Goal: Task Accomplishment & Management: Manage account settings

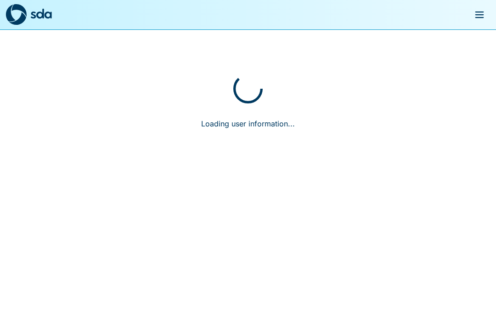
click at [475, 23] on button "menu" at bounding box center [480, 15] width 22 height 22
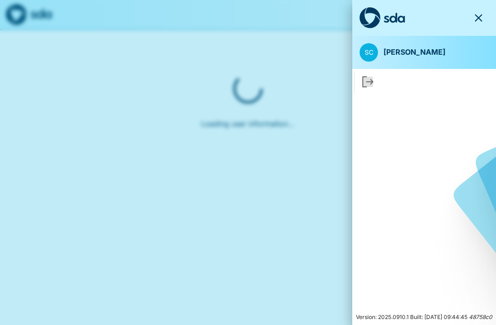
click at [477, 22] on icon "button" at bounding box center [478, 17] width 11 height 11
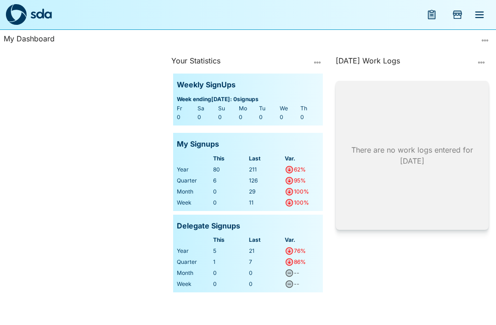
click at [428, 15] on icon "menu" at bounding box center [432, 14] width 8 height 9
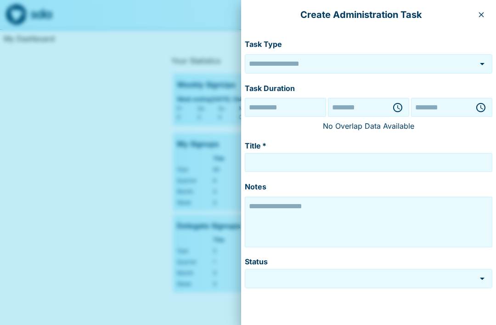
type input "******"
type textarea "**********"
type input "*********"
type input "**********"
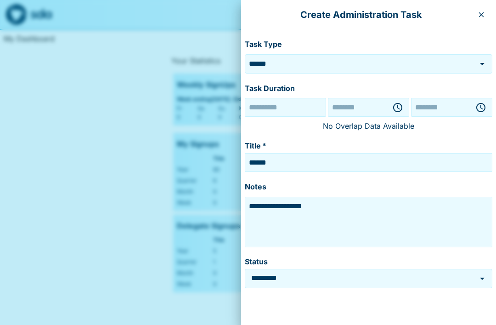
type input "********"
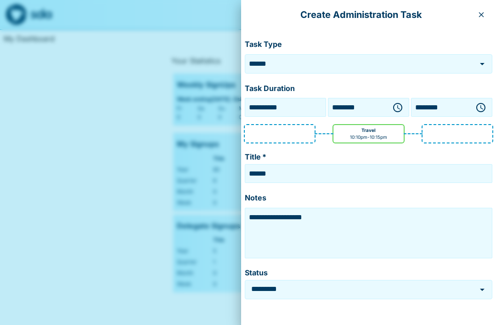
click at [483, 15] on icon "button" at bounding box center [481, 14] width 5 height 5
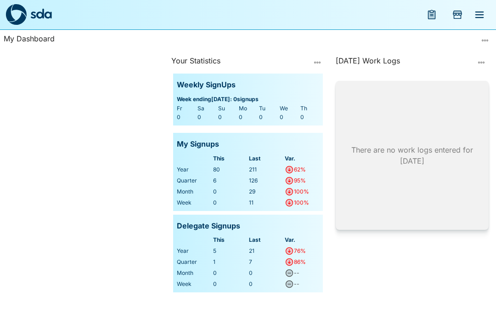
click at [460, 14] on icon "Add Store Visit" at bounding box center [458, 13] width 8 height 5
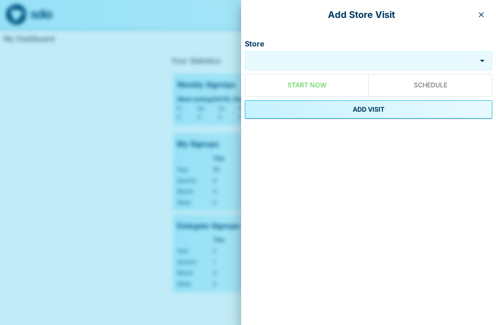
click at [360, 62] on input "Store" at bounding box center [362, 60] width 225 height 11
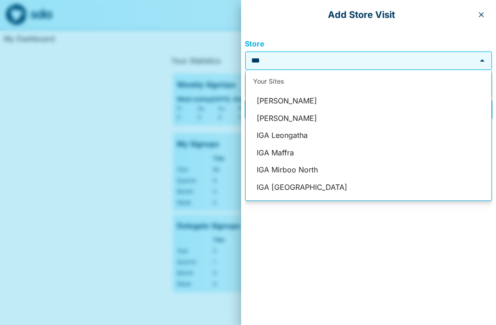
click at [346, 65] on input "***" at bounding box center [362, 60] width 225 height 11
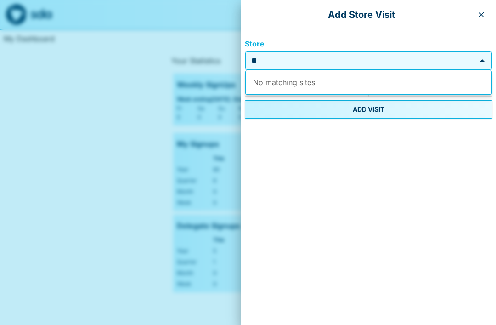
type input "*"
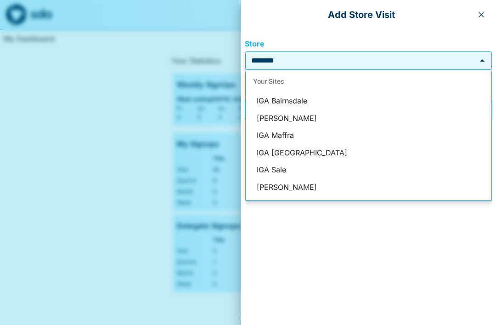
click at [294, 100] on li "IGA Bairnsdale" at bounding box center [369, 100] width 246 height 17
type input "**********"
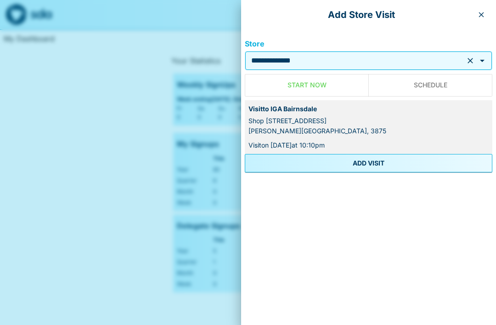
click at [373, 163] on button "ADD VISIT" at bounding box center [369, 163] width 248 height 18
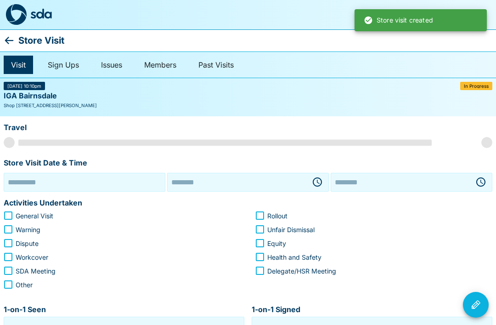
type input "**********"
type input "********"
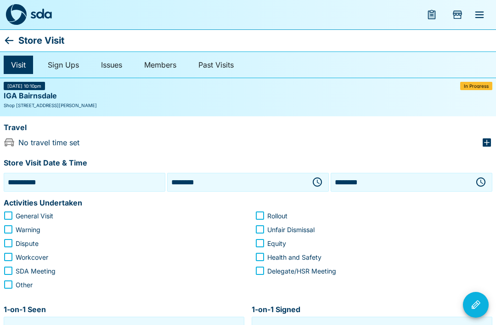
click at [258, 184] on input "********" at bounding box center [237, 182] width 135 height 14
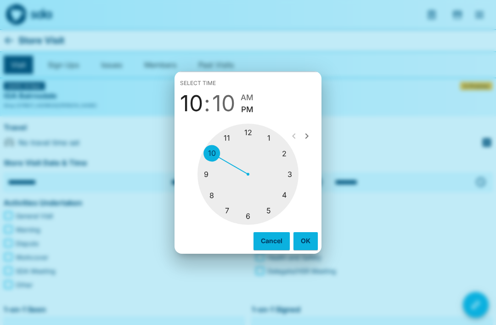
click at [250, 135] on div at bounding box center [248, 174] width 101 height 101
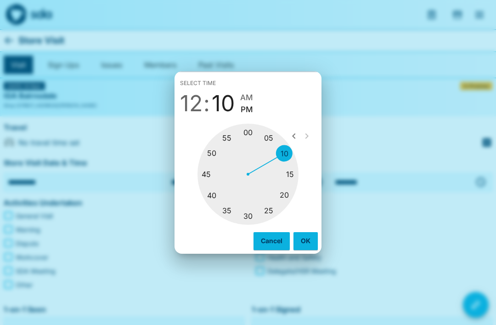
click at [252, 216] on div at bounding box center [248, 174] width 101 height 101
type input "********"
click at [309, 239] on button "OK" at bounding box center [306, 240] width 24 height 17
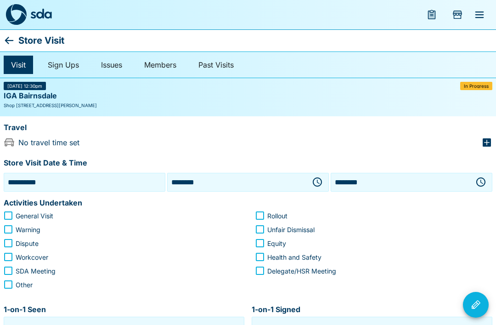
click at [390, 184] on input "********" at bounding box center [400, 182] width 135 height 14
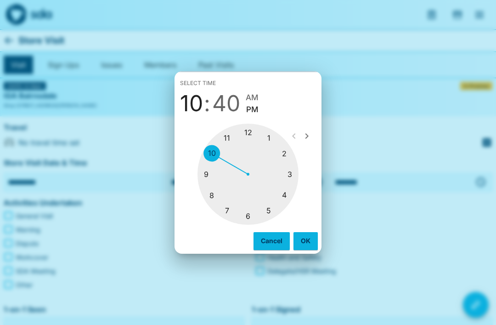
click at [275, 140] on div at bounding box center [248, 174] width 101 height 101
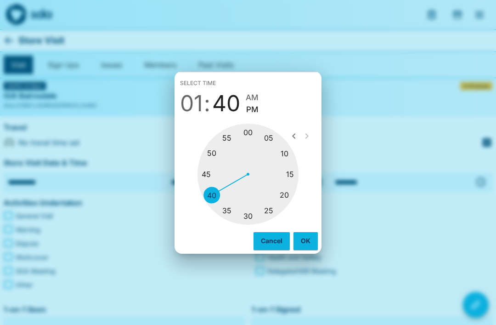
click at [250, 218] on div at bounding box center [248, 174] width 101 height 101
type input "********"
click at [310, 241] on button "OK" at bounding box center [306, 240] width 24 height 17
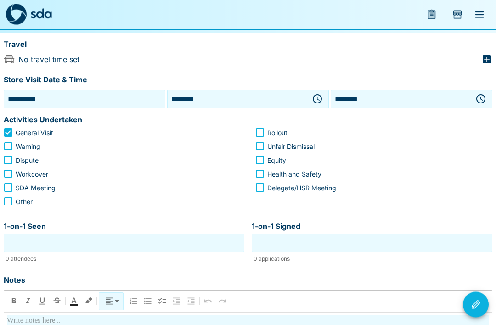
scroll to position [84, 0]
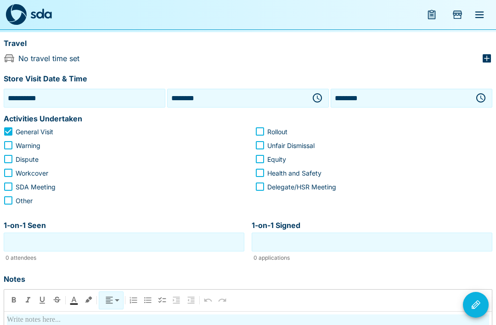
click at [30, 239] on input "1-on-1 Seen" at bounding box center [124, 242] width 236 height 14
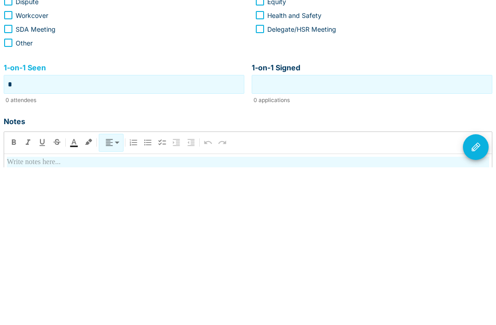
type input "*"
click at [346, 235] on input "1-on-1 Signed" at bounding box center [372, 242] width 236 height 14
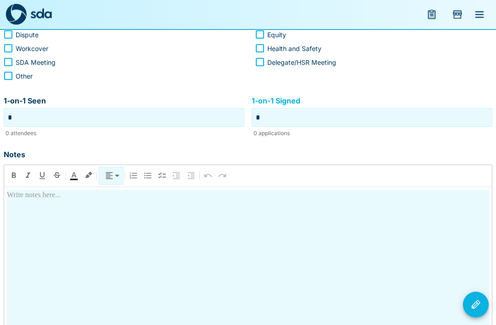
scroll to position [212, 0]
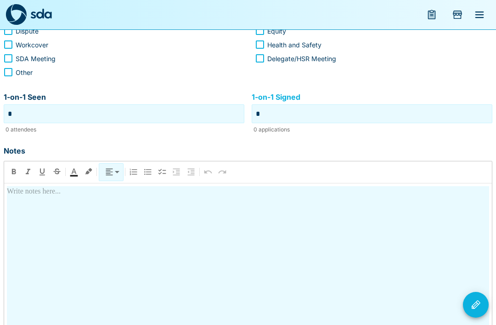
type input "*"
click at [27, 212] on div at bounding box center [248, 267] width 483 height 163
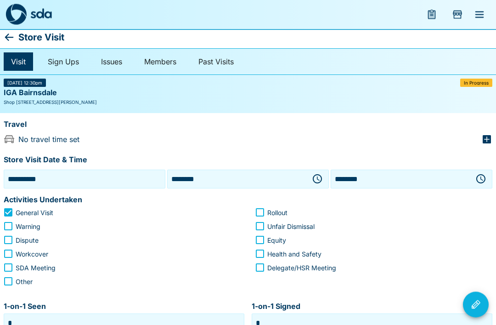
scroll to position [0, 0]
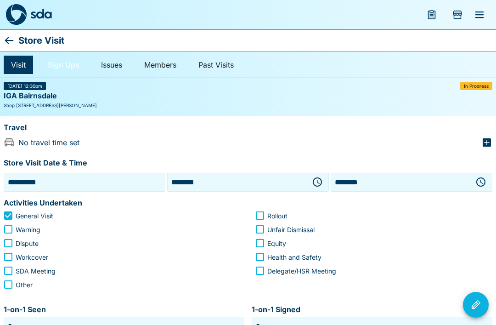
click at [66, 68] on link "Sign Ups" at bounding box center [63, 65] width 46 height 18
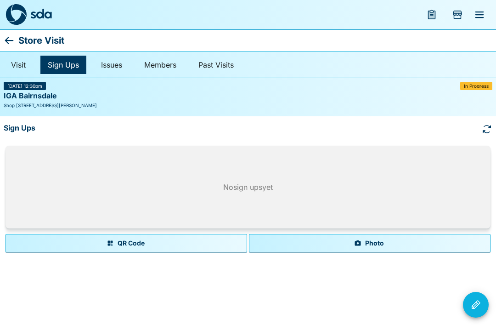
click at [373, 244] on button "Photo" at bounding box center [370, 243] width 242 height 18
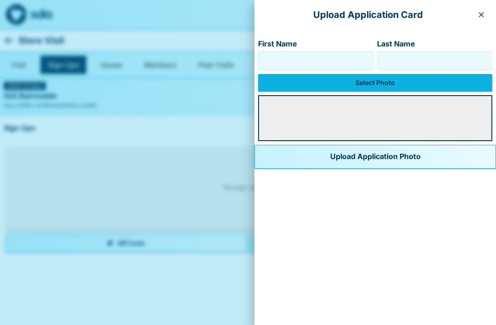
click at [312, 58] on input "First Name" at bounding box center [315, 60] width 107 height 15
type input "**********"
click at [387, 61] on input "Last Name" at bounding box center [435, 60] width 107 height 15
type input "*****"
click at [365, 86] on label "Select Photo" at bounding box center [375, 82] width 234 height 17
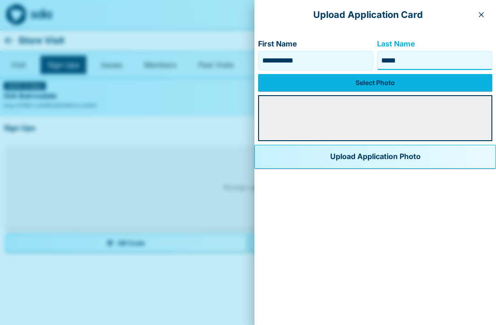
click at [0, 0] on input "Select Photo" at bounding box center [0, 0] width 0 height 0
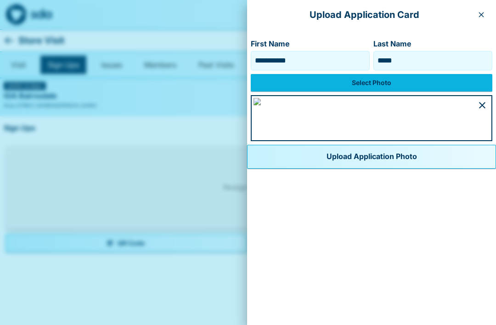
click at [481, 12] on icon "button" at bounding box center [481, 14] width 7 height 7
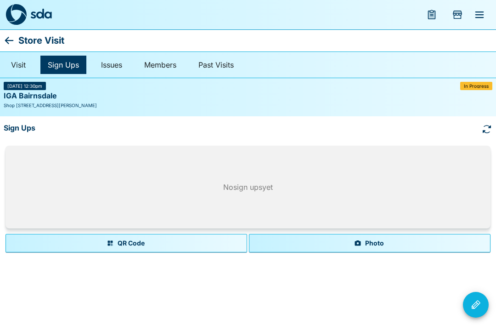
click at [457, 12] on icon "Add Store Visit" at bounding box center [458, 13] width 8 height 5
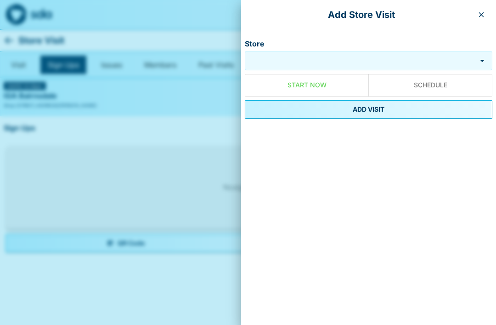
click at [376, 59] on input "Store" at bounding box center [362, 60] width 225 height 11
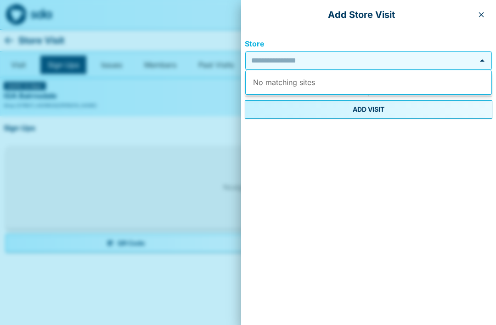
click at [483, 14] on icon "button" at bounding box center [481, 14] width 5 height 5
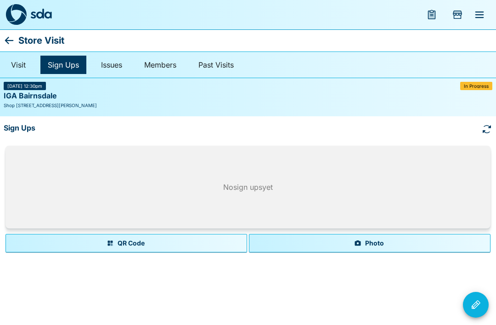
click at [480, 89] on div "In Progress" at bounding box center [477, 86] width 32 height 8
click at [479, 88] on div "In Progress" at bounding box center [477, 86] width 32 height 8
click at [325, 134] on div "Sign Ups" at bounding box center [248, 129] width 489 height 18
click at [343, 243] on button "Photo" at bounding box center [370, 243] width 242 height 18
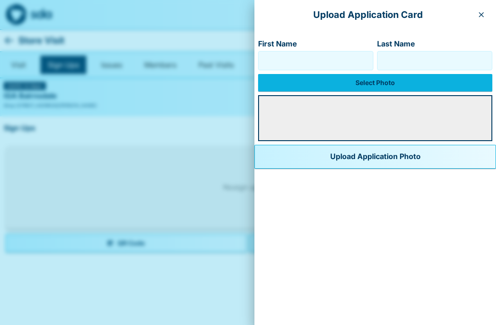
click at [329, 59] on input "First Name" at bounding box center [315, 60] width 107 height 15
type input "**********"
click at [414, 64] on input "Last Name" at bounding box center [435, 60] width 107 height 15
type input "*****"
click at [356, 83] on label "Select Photo" at bounding box center [375, 82] width 234 height 17
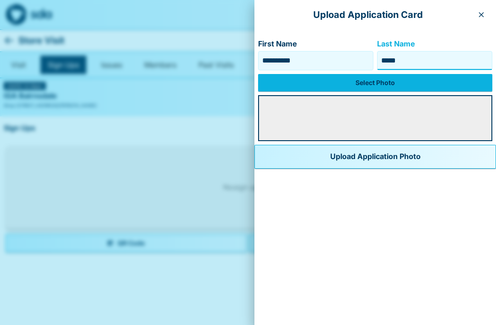
click at [0, 0] on input "Select Photo" at bounding box center [0, 0] width 0 height 0
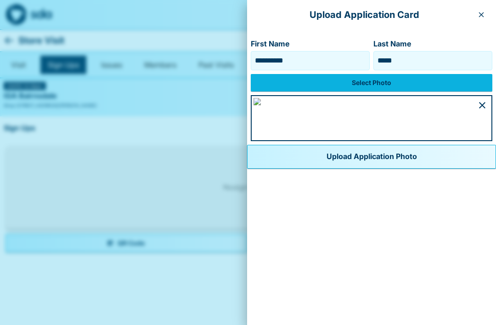
scroll to position [448, 0]
click at [257, 169] on button "Upload Application Photo" at bounding box center [371, 157] width 249 height 24
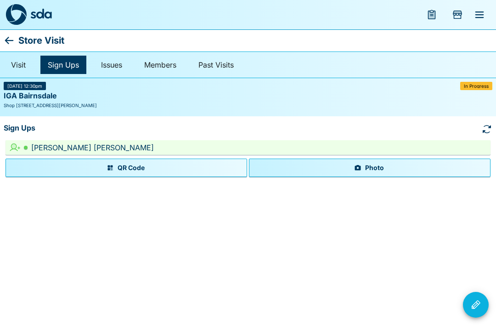
click at [478, 77] on div "Visit Sign Ups Issues Members Past Visits" at bounding box center [248, 64] width 496 height 27
click at [476, 87] on span "In Progress" at bounding box center [476, 86] width 25 height 5
click at [484, 305] on button "Visit Actions" at bounding box center [476, 305] width 26 height 26
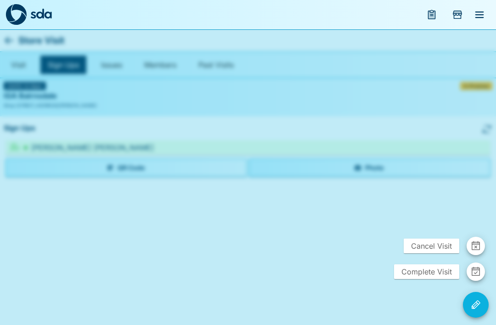
click at [452, 274] on span "Complete Visit" at bounding box center [426, 271] width 65 height 15
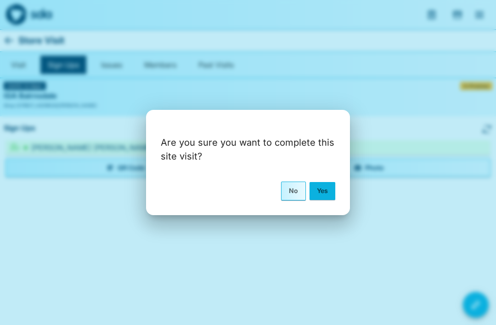
click at [326, 188] on button "Yes" at bounding box center [323, 190] width 26 height 17
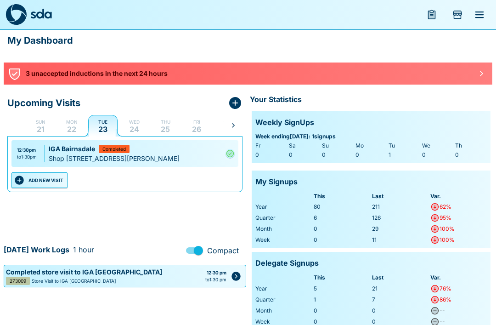
click at [459, 14] on icon "Add Store Visit" at bounding box center [457, 15] width 9 height 8
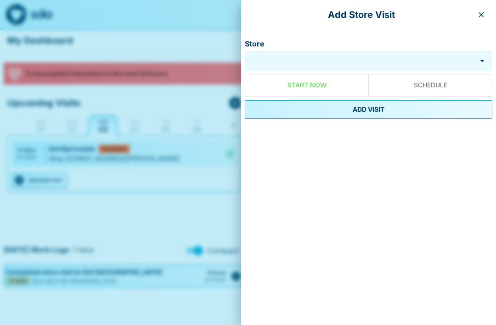
click at [394, 65] on input "Store" at bounding box center [362, 60] width 225 height 11
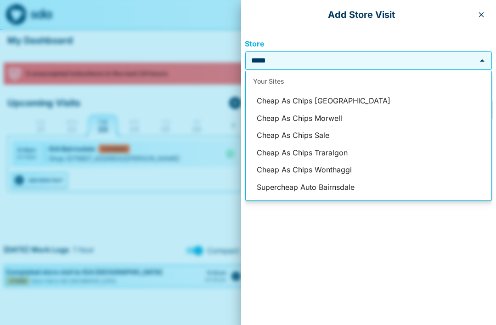
click at [397, 125] on li "Cheap As Chips Morwell" at bounding box center [369, 118] width 246 height 17
type input "**********"
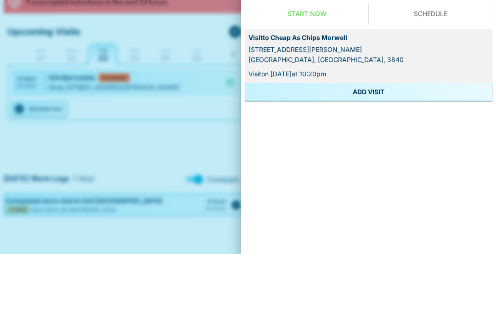
click at [373, 154] on button "ADD VISIT" at bounding box center [369, 163] width 248 height 18
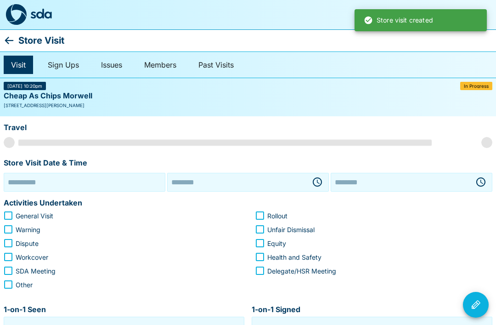
type input "**********"
type input "********"
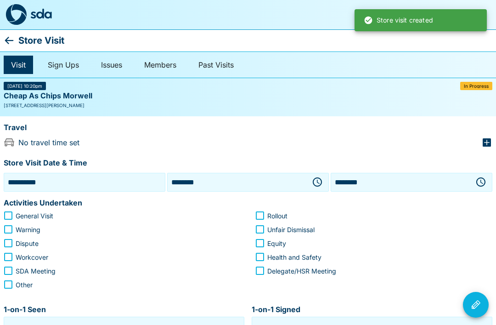
click at [231, 176] on input "********" at bounding box center [237, 182] width 135 height 14
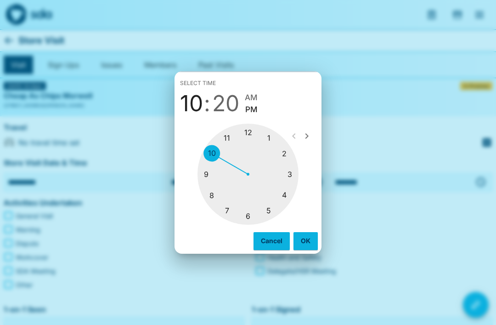
click at [290, 156] on div at bounding box center [248, 174] width 101 height 101
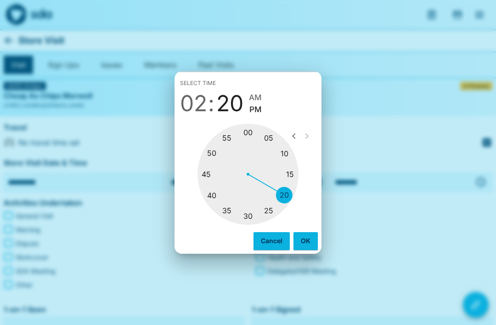
click at [212, 175] on div at bounding box center [248, 174] width 101 height 101
type input "********"
click at [311, 239] on button "OK" at bounding box center [306, 240] width 24 height 17
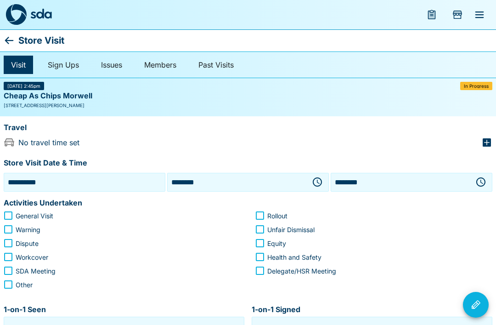
click at [405, 180] on input "********" at bounding box center [400, 182] width 135 height 14
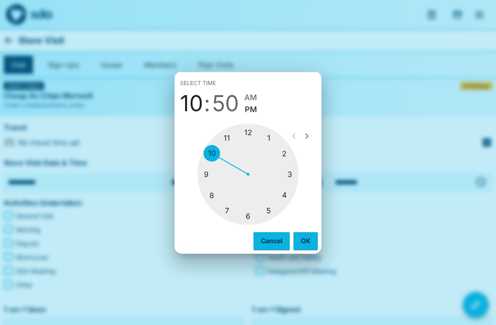
click at [293, 173] on div at bounding box center [248, 174] width 101 height 101
click at [255, 131] on div at bounding box center [248, 174] width 101 height 101
type input "********"
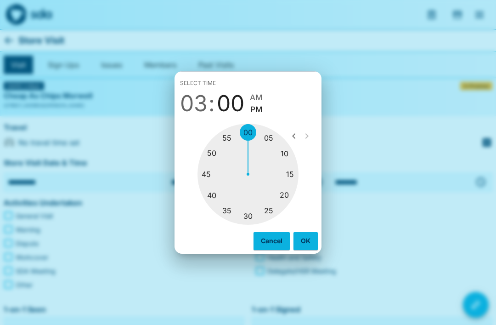
click at [309, 238] on button "OK" at bounding box center [306, 240] width 24 height 17
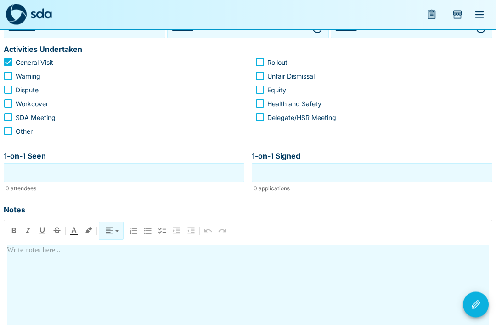
click at [33, 248] on p at bounding box center [248, 250] width 483 height 11
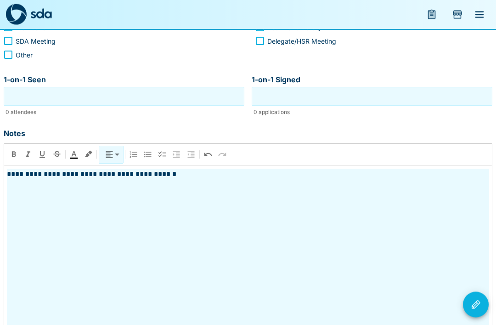
scroll to position [230, 0]
click at [475, 309] on icon "Visit Actions" at bounding box center [476, 304] width 9 height 9
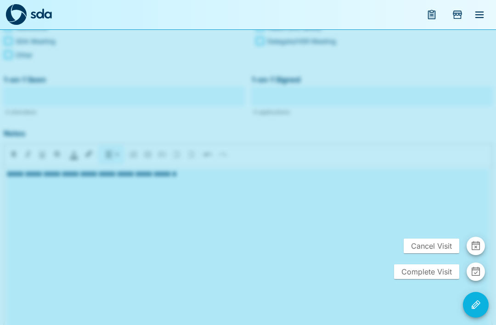
click at [473, 276] on icon "button" at bounding box center [476, 271] width 8 height 9
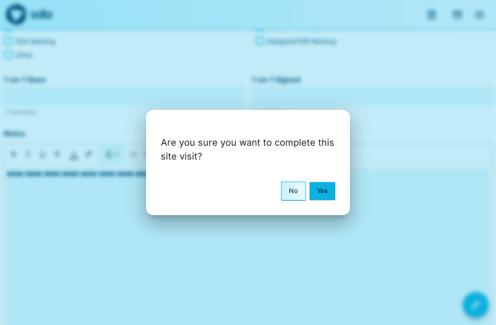
click at [330, 199] on button "Yes" at bounding box center [323, 190] width 26 height 17
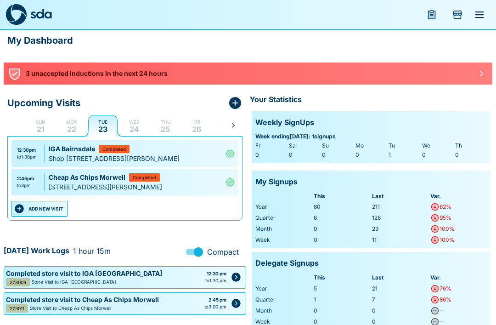
scroll to position [7, 0]
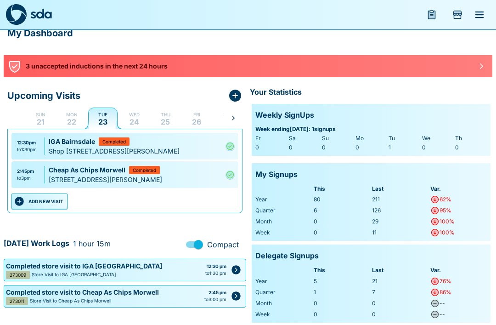
click at [465, 10] on button "Add Store Visit" at bounding box center [458, 15] width 22 height 22
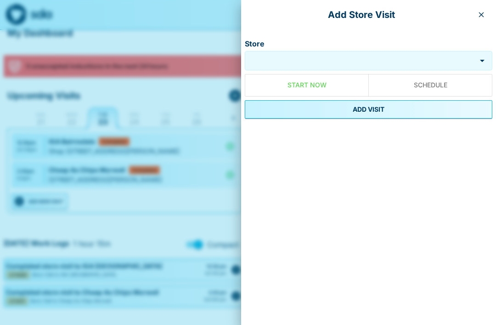
click at [404, 65] on input "Store" at bounding box center [362, 60] width 225 height 11
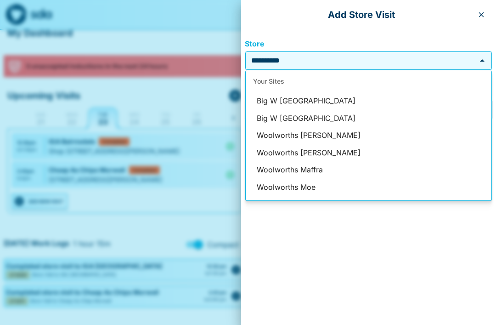
click at [301, 103] on li "Big W [GEOGRAPHIC_DATA]" at bounding box center [369, 100] width 246 height 17
type input "**********"
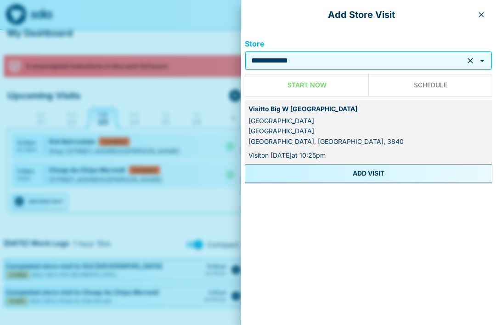
click at [364, 175] on button "ADD VISIT" at bounding box center [369, 173] width 248 height 18
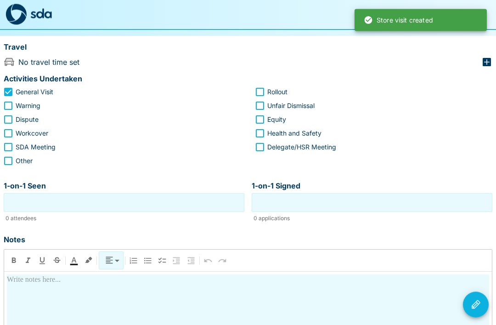
scroll to position [98, 0]
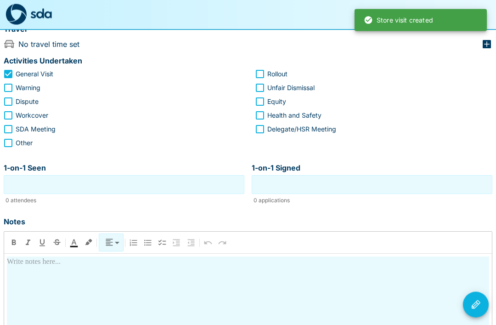
click at [24, 181] on input "1-on-1 Seen" at bounding box center [124, 185] width 236 height 14
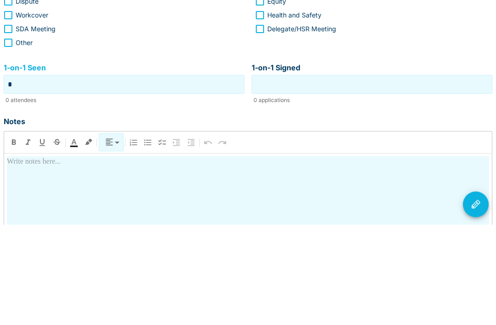
type input "*"
click at [381, 178] on input "1-on-1 Signed" at bounding box center [372, 185] width 236 height 14
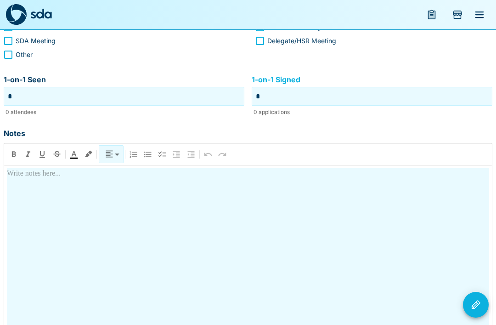
type input "*"
click at [34, 183] on div at bounding box center [248, 249] width 483 height 163
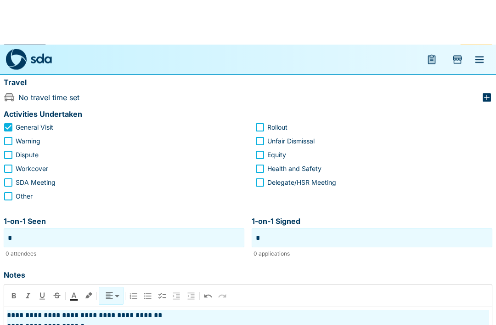
scroll to position [0, 0]
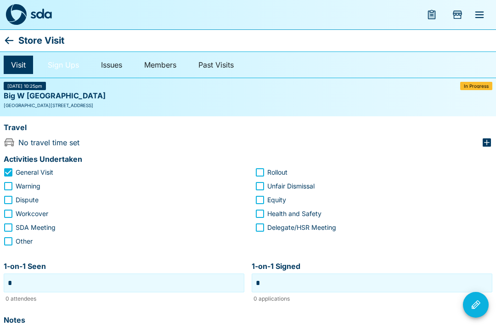
click at [63, 68] on link "Sign Ups" at bounding box center [63, 65] width 46 height 18
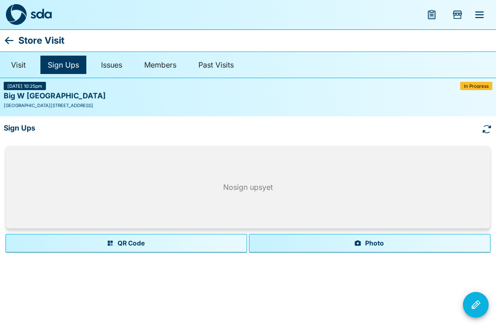
click at [376, 244] on button "Photo" at bounding box center [370, 243] width 242 height 18
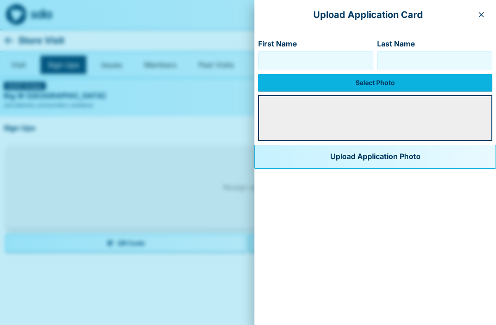
click at [327, 62] on input "First Name" at bounding box center [315, 60] width 107 height 15
type input "*****"
click at [402, 57] on input "Last Name" at bounding box center [435, 60] width 107 height 15
type input "********"
click at [354, 86] on label "Select Photo" at bounding box center [375, 82] width 234 height 17
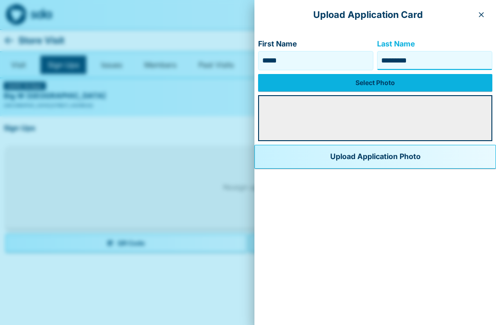
click at [0, 0] on input "Select Photo" at bounding box center [0, 0] width 0 height 0
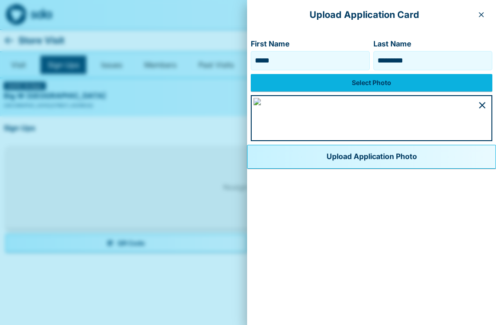
scroll to position [448, 0]
click at [247, 169] on button "Upload Application Photo" at bounding box center [371, 157] width 249 height 24
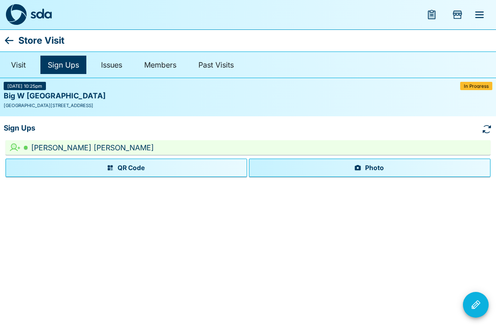
click at [477, 303] on icon "Visit Actions" at bounding box center [476, 304] width 9 height 9
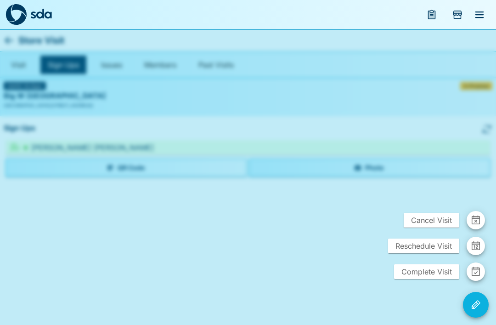
click at [470, 273] on button "button" at bounding box center [476, 271] width 18 height 18
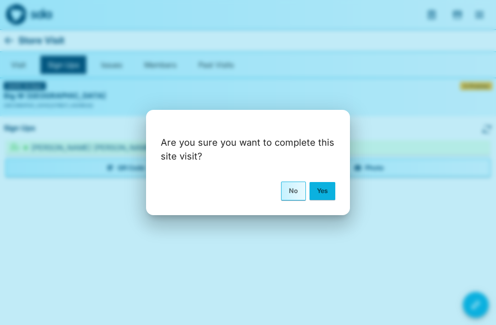
click at [330, 195] on button "Yes" at bounding box center [323, 190] width 26 height 17
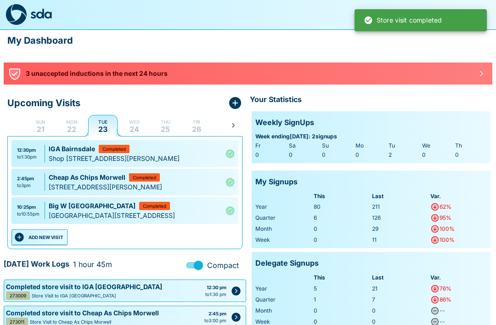
click at [240, 218] on ul "12:30pm to 1:30pm IGA [GEOGRAPHIC_DATA] Completed Shop [STREET_ADDRESS][PERSON_…" at bounding box center [125, 183] width 231 height 93
click at [139, 209] on div "Completed" at bounding box center [154, 206] width 31 height 8
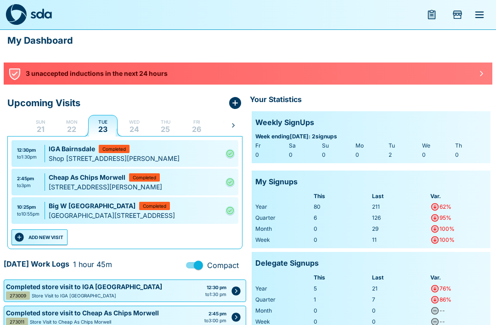
click at [218, 220] on div "[GEOGRAPHIC_DATA][STREET_ADDRESS]" at bounding box center [135, 216] width 173 height 10
click at [37, 217] on div "to 10:55pm" at bounding box center [28, 214] width 23 height 7
click at [221, 220] on div "[GEOGRAPHIC_DATA][STREET_ADDRESS]" at bounding box center [135, 216] width 173 height 10
click at [453, 80] on div "3 unaccepted inductions in the next 24 hours" at bounding box center [248, 74] width 489 height 22
click at [480, 78] on button "button" at bounding box center [481, 73] width 15 height 15
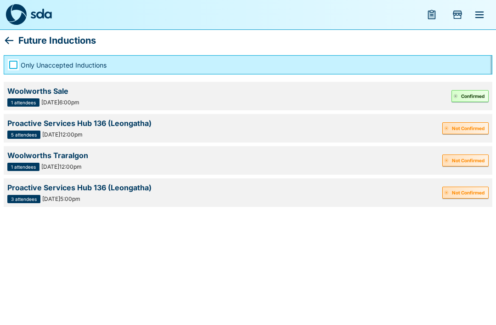
click at [5, 37] on icon at bounding box center [9, 40] width 11 height 11
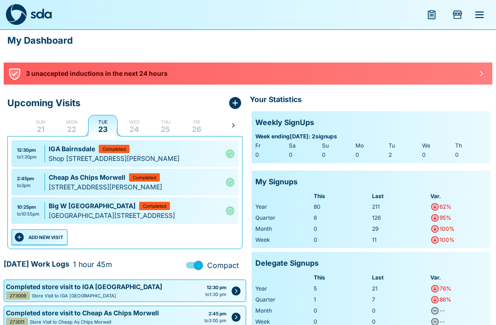
click at [476, 78] on button "button" at bounding box center [481, 73] width 15 height 15
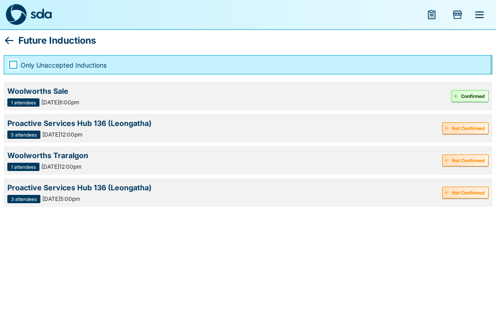
click at [471, 97] on button "Confirmed" at bounding box center [470, 96] width 37 height 12
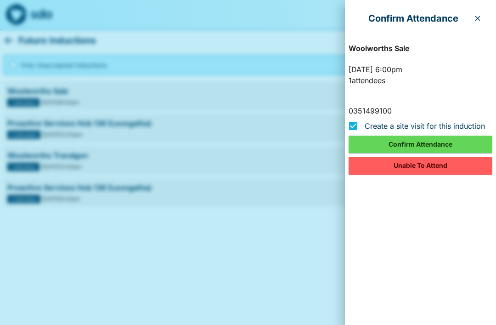
click at [482, 16] on button "button" at bounding box center [478, 18] width 15 height 15
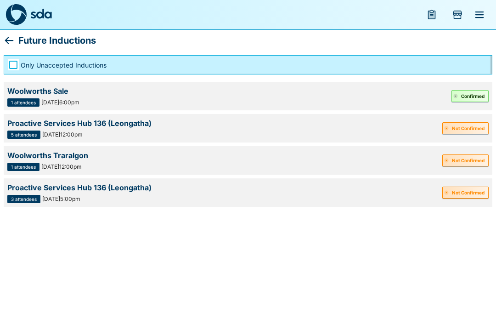
click at [472, 128] on button "Not Confirmed" at bounding box center [466, 128] width 46 height 12
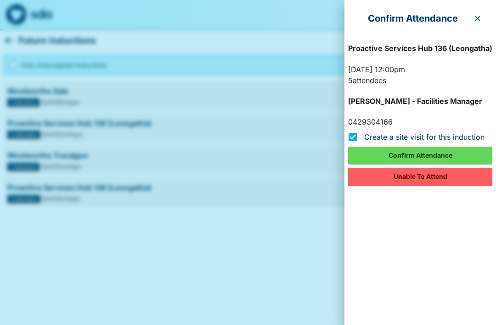
click at [479, 18] on icon "button" at bounding box center [477, 18] width 7 height 7
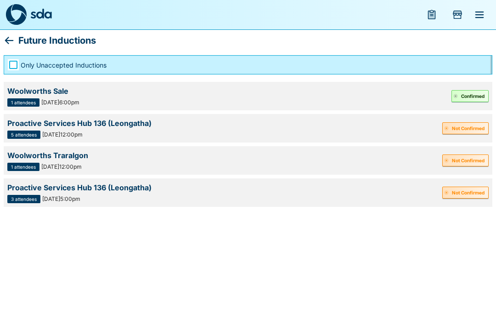
click at [465, 134] on button "Not Confirmed" at bounding box center [466, 128] width 46 height 12
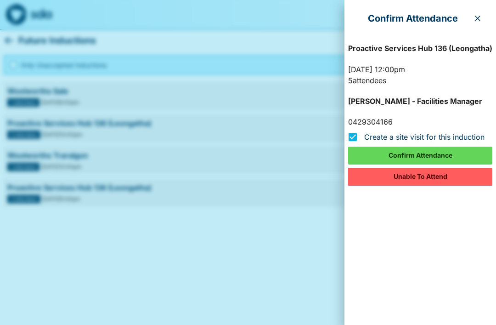
click at [478, 19] on icon "button" at bounding box center [478, 18] width 5 height 5
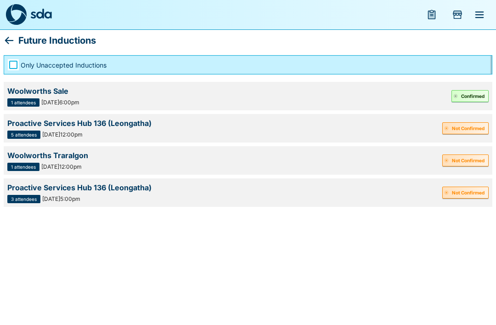
click at [467, 156] on button "Not Confirmed" at bounding box center [466, 160] width 46 height 12
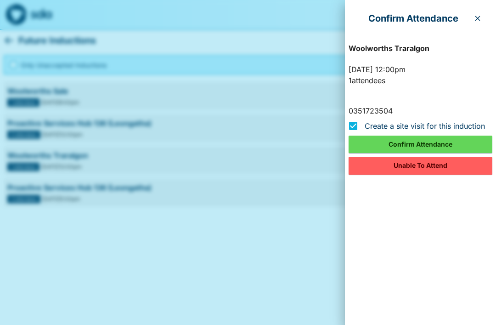
click at [478, 16] on icon "button" at bounding box center [477, 18] width 7 height 7
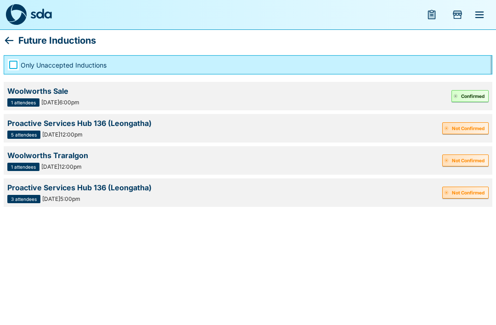
click at [467, 129] on button "Not Confirmed" at bounding box center [466, 128] width 46 height 12
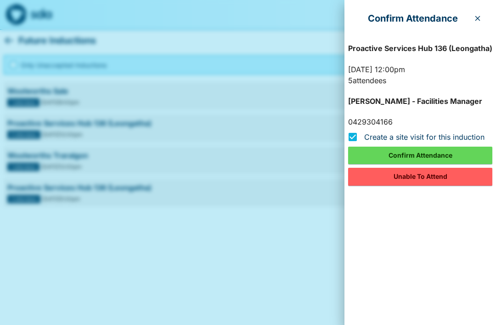
click at [478, 20] on icon "button" at bounding box center [477, 18] width 7 height 7
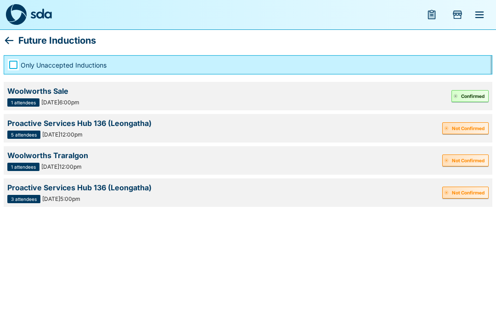
click at [462, 191] on button "Not Confirmed" at bounding box center [466, 193] width 46 height 12
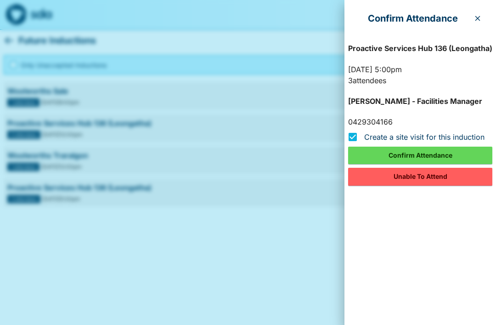
click at [479, 24] on button "button" at bounding box center [478, 18] width 15 height 15
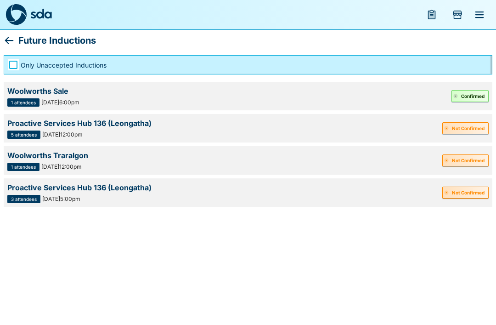
click at [461, 16] on icon "Add Store Visit" at bounding box center [457, 14] width 11 height 11
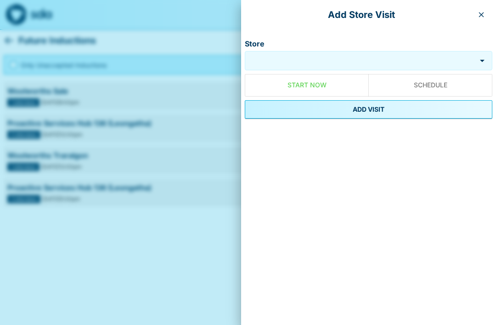
click at [410, 62] on input "Store" at bounding box center [362, 60] width 225 height 11
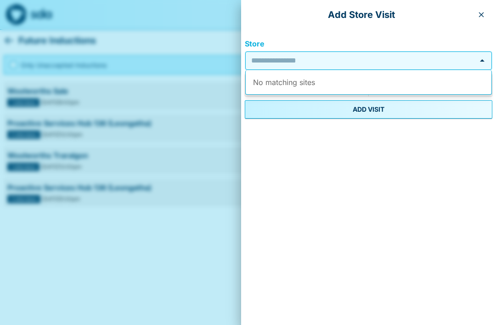
click at [481, 20] on button "button" at bounding box center [481, 14] width 15 height 15
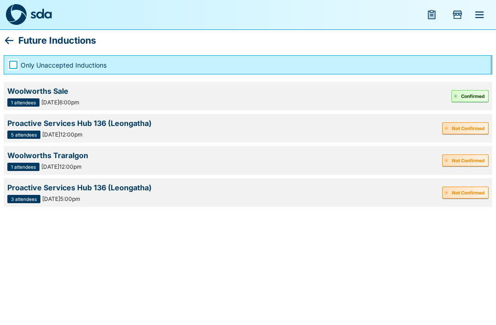
click at [458, 14] on icon "Add Store Visit" at bounding box center [457, 14] width 11 height 11
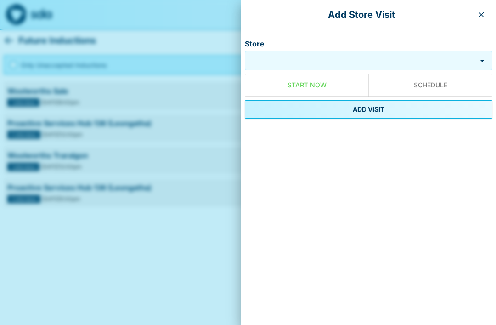
click at [484, 19] on button "button" at bounding box center [481, 14] width 15 height 15
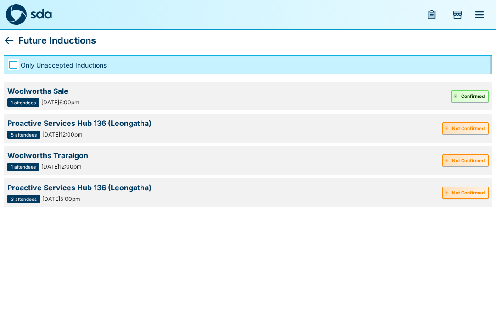
click at [13, 38] on icon at bounding box center [9, 40] width 11 height 11
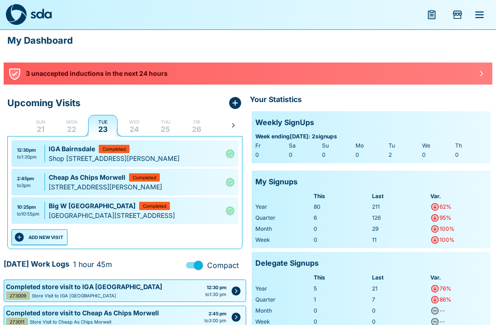
click at [459, 17] on icon "Add Store Visit" at bounding box center [457, 14] width 11 height 11
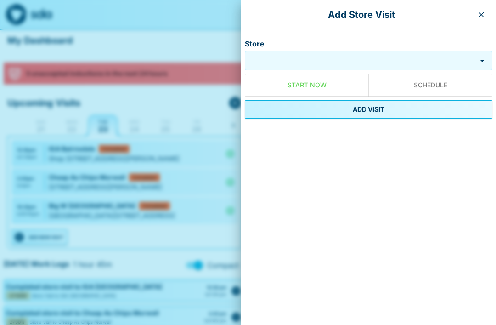
click at [401, 65] on input "Store" at bounding box center [362, 60] width 225 height 11
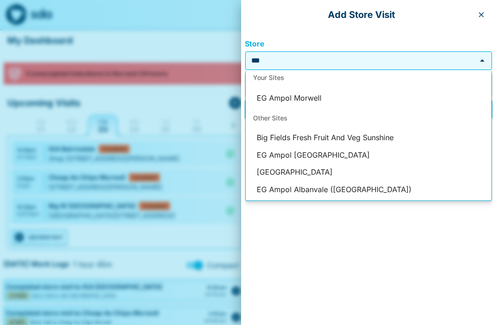
scroll to position [65, 0]
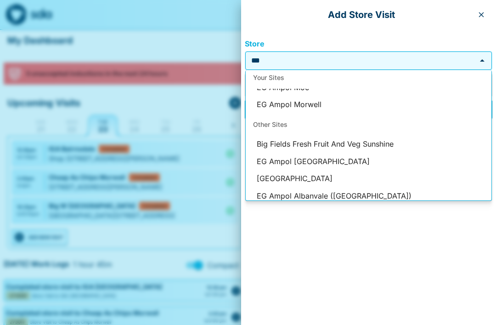
click at [318, 104] on li "EG Ampol Morwell" at bounding box center [369, 104] width 246 height 17
type input "**********"
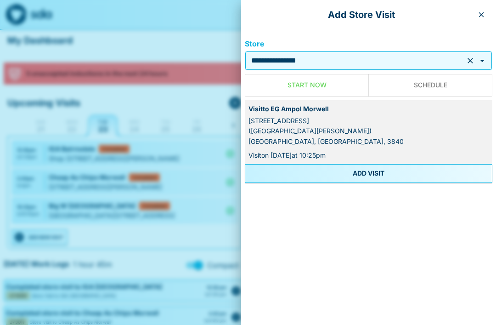
click at [369, 170] on button "ADD VISIT" at bounding box center [369, 173] width 248 height 18
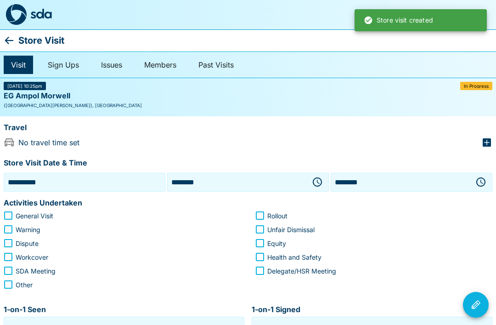
click at [230, 182] on input "********" at bounding box center [237, 182] width 135 height 14
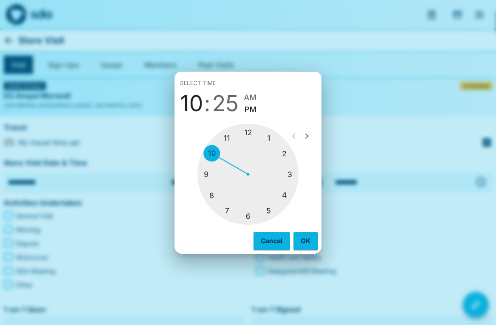
click at [284, 197] on div at bounding box center [248, 174] width 101 height 101
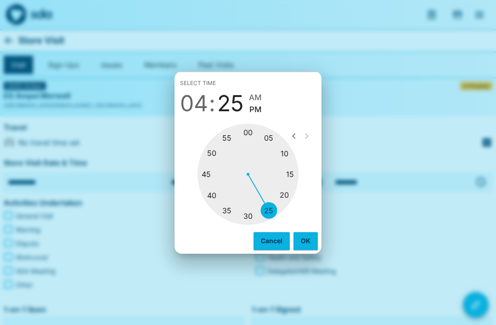
click at [292, 174] on div at bounding box center [248, 174] width 101 height 101
type input "********"
click at [255, 110] on span "PM" at bounding box center [251, 109] width 12 height 12
click at [309, 242] on button "OK" at bounding box center [306, 240] width 24 height 17
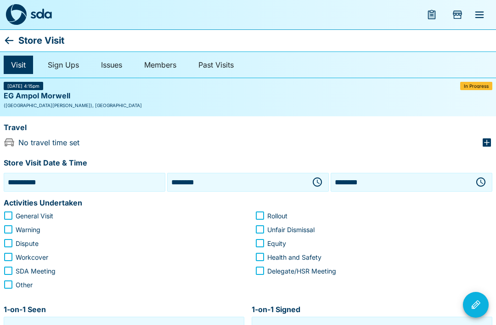
click at [402, 181] on input "********" at bounding box center [400, 182] width 135 height 14
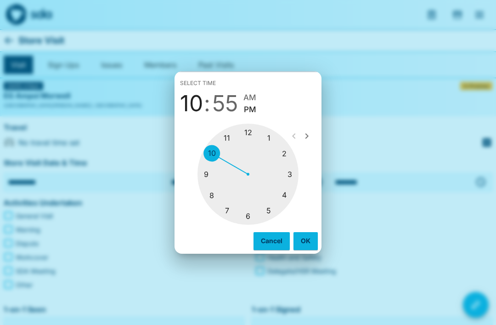
click at [288, 194] on div at bounding box center [248, 174] width 101 height 101
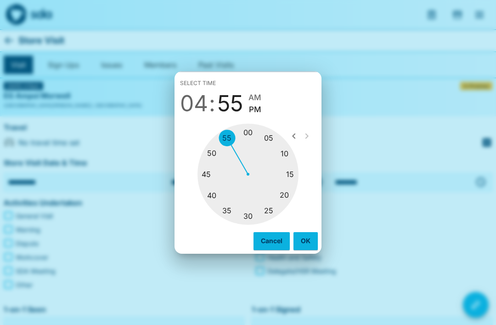
click at [208, 175] on div at bounding box center [248, 174] width 101 height 101
type input "********"
click at [309, 241] on button "OK" at bounding box center [306, 240] width 24 height 17
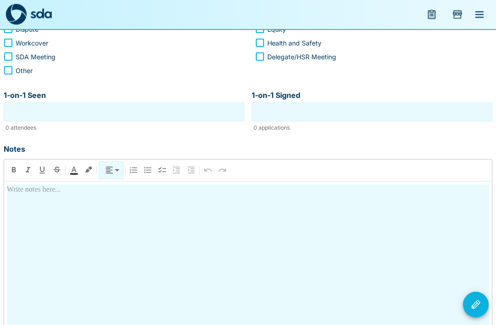
scroll to position [230, 0]
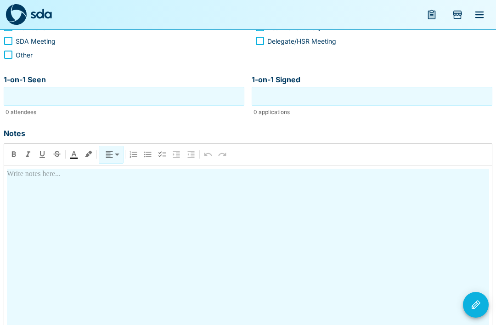
click at [39, 183] on div at bounding box center [248, 250] width 483 height 163
click at [477, 309] on icon "Visit Actions" at bounding box center [476, 304] width 9 height 9
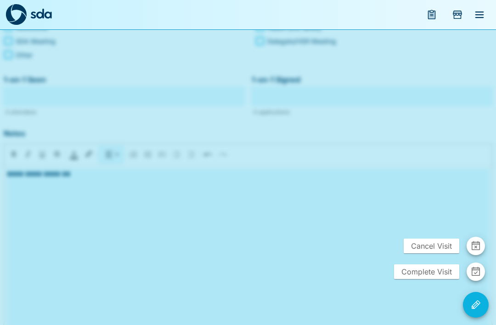
click at [470, 281] on button "button" at bounding box center [476, 271] width 18 height 18
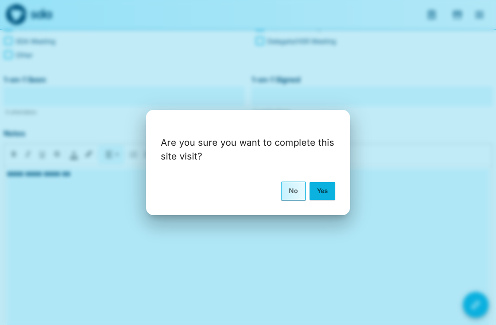
click at [329, 199] on button "Yes" at bounding box center [323, 190] width 26 height 17
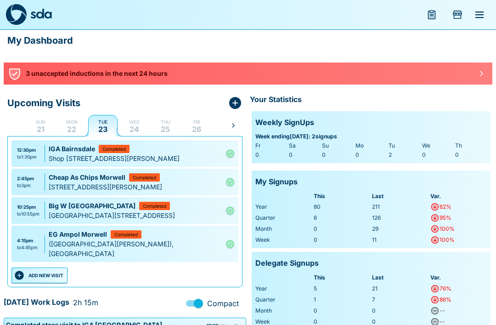
click at [458, 15] on icon "Add Store Visit" at bounding box center [457, 15] width 9 height 8
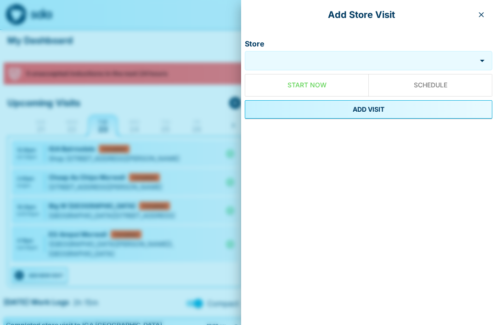
click at [429, 65] on input "Store" at bounding box center [362, 60] width 225 height 11
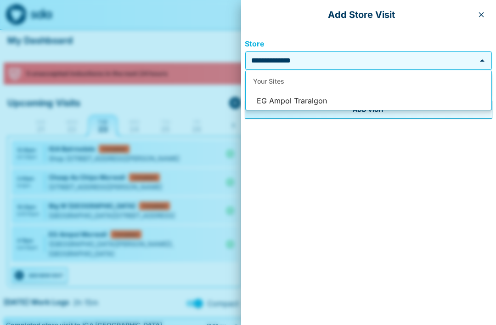
click at [310, 98] on li "EG Ampol Traralgon" at bounding box center [369, 100] width 246 height 17
type input "**********"
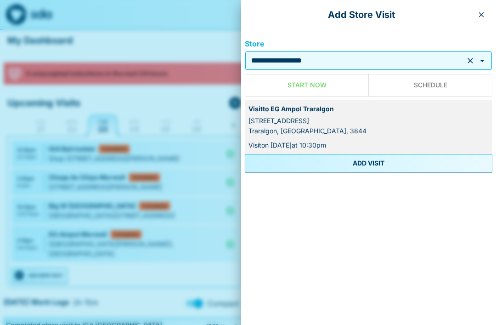
click at [374, 165] on button "ADD VISIT" at bounding box center [369, 163] width 248 height 18
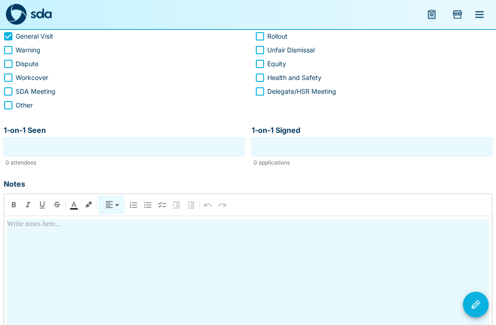
scroll to position [136, 0]
click at [30, 241] on div at bounding box center [248, 300] width 483 height 163
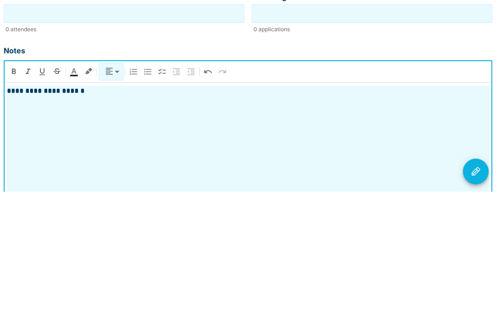
scroll to position [187, 0]
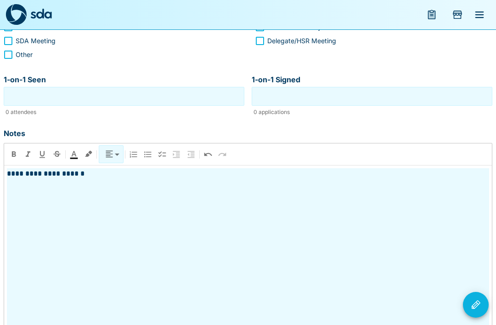
click at [479, 310] on icon "Visit Actions" at bounding box center [476, 304] width 11 height 11
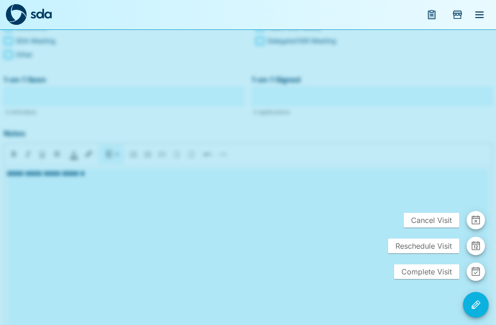
click at [477, 277] on icon "button" at bounding box center [476, 271] width 11 height 11
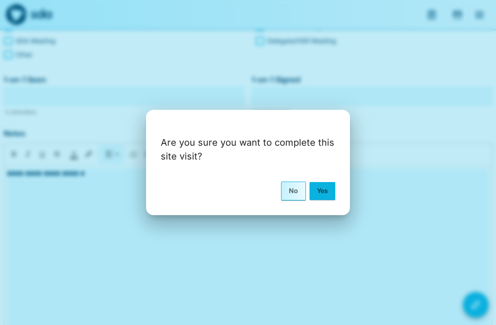
click at [321, 199] on button "Yes" at bounding box center [323, 190] width 26 height 17
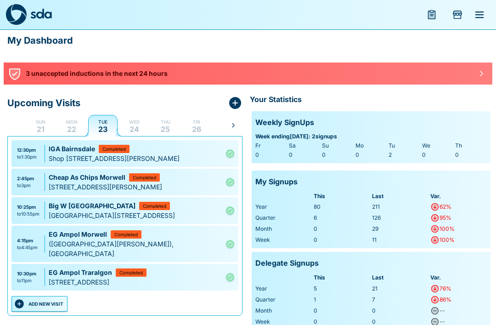
click at [459, 17] on icon "Add Store Visit" at bounding box center [457, 14] width 11 height 11
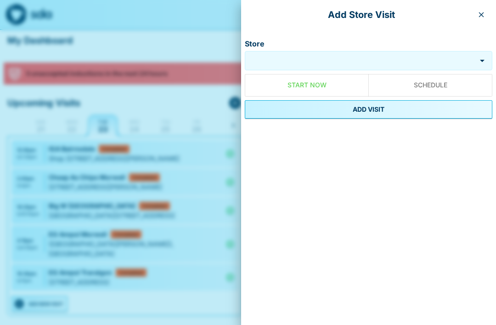
click at [397, 64] on input "Store" at bounding box center [362, 60] width 225 height 11
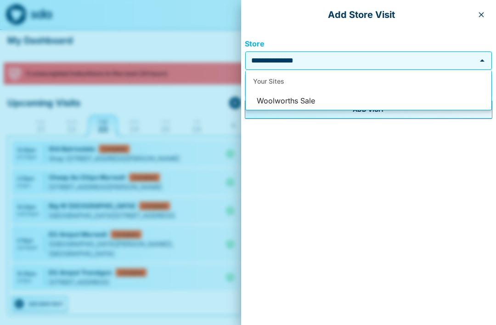
click at [311, 99] on li "Woolworths Sale" at bounding box center [369, 100] width 246 height 17
type input "**********"
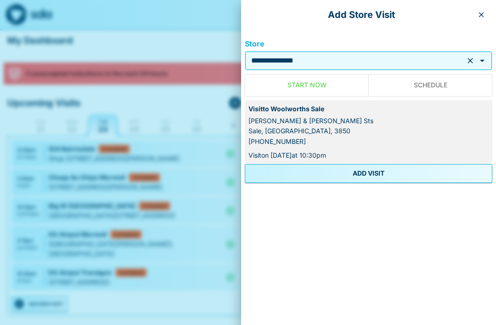
click at [371, 173] on button "ADD VISIT" at bounding box center [369, 173] width 248 height 18
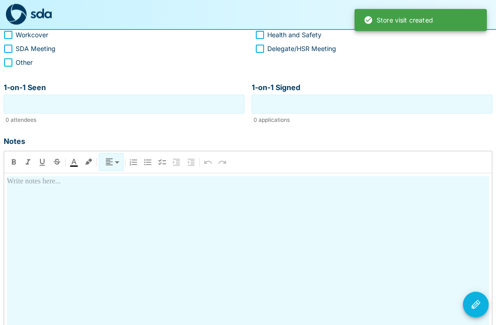
scroll to position [179, 0]
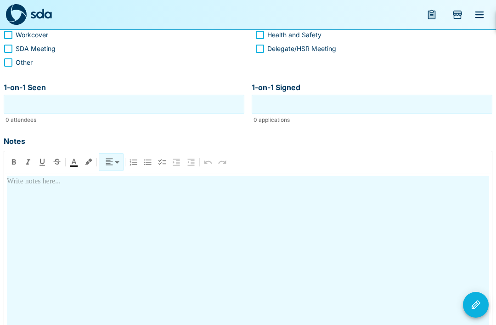
click at [28, 197] on div at bounding box center [248, 257] width 483 height 163
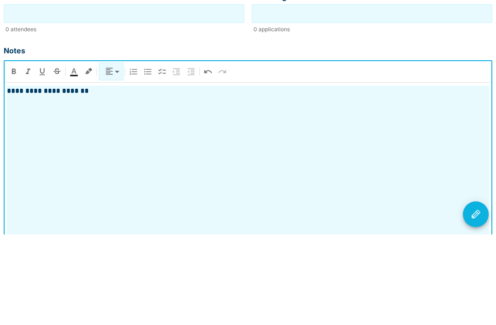
click at [92, 176] on p "**********" at bounding box center [248, 181] width 483 height 11
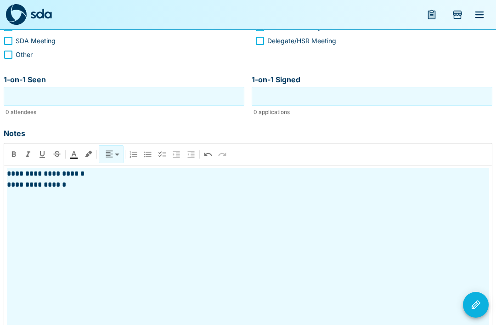
click at [39, 211] on div "**********" at bounding box center [248, 249] width 483 height 163
click at [476, 309] on icon "Visit Actions" at bounding box center [476, 304] width 9 height 9
click at [296, 270] on div at bounding box center [248, 162] width 496 height 325
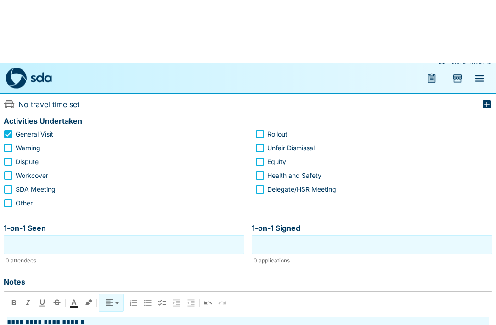
scroll to position [0, 0]
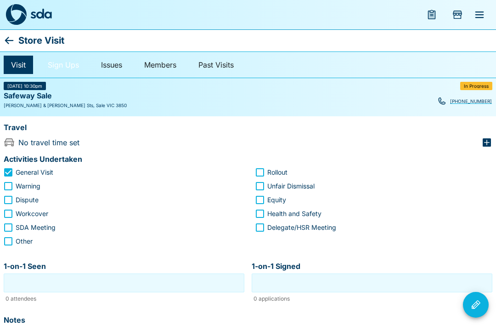
click at [62, 67] on link "Sign Ups" at bounding box center [63, 65] width 46 height 18
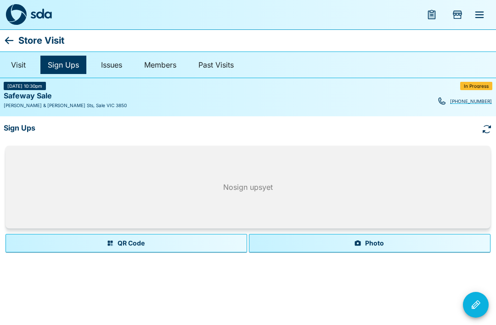
click at [354, 243] on icon "button" at bounding box center [357, 242] width 7 height 7
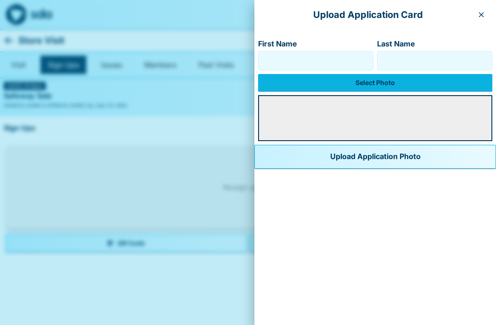
click at [312, 65] on input "First Name" at bounding box center [315, 60] width 107 height 15
type input "******"
click at [402, 60] on input "Last Name" at bounding box center [435, 60] width 107 height 15
type input "********"
click at [418, 103] on div at bounding box center [375, 118] width 234 height 46
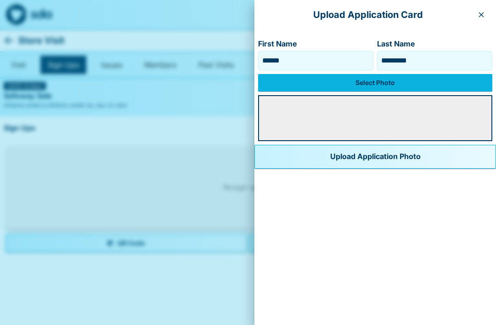
click at [376, 156] on button "Upload Application Photo" at bounding box center [376, 157] width 242 height 24
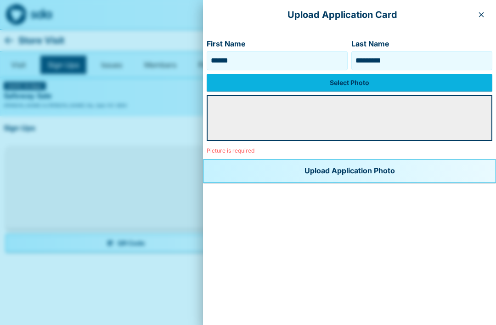
click at [399, 84] on label "Select Photo" at bounding box center [350, 82] width 286 height 17
click at [0, 0] on input "Select Photo" at bounding box center [0, 0] width 0 height 0
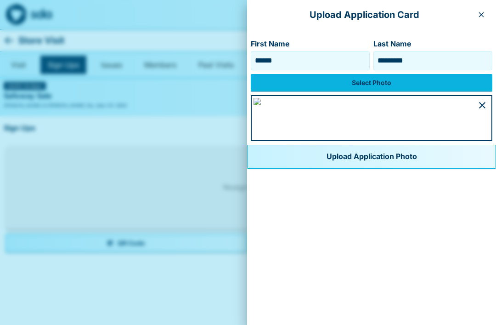
scroll to position [448, 0]
click at [253, 169] on button "Upload Application Photo" at bounding box center [371, 157] width 249 height 24
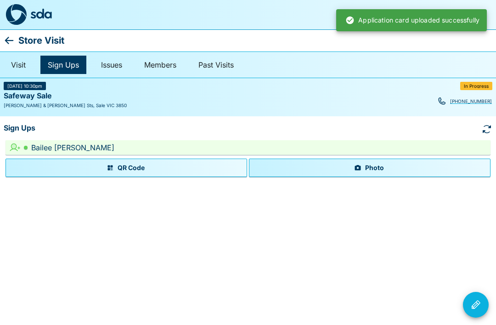
click at [477, 308] on icon "Visit Actions" at bounding box center [476, 304] width 11 height 11
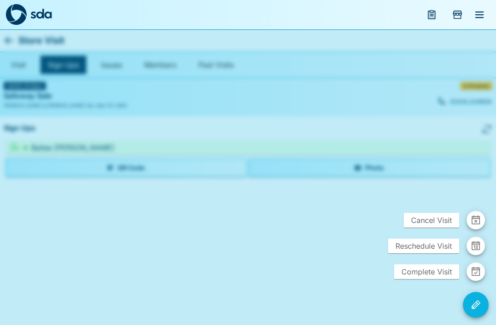
click at [480, 271] on icon "button" at bounding box center [476, 271] width 8 height 9
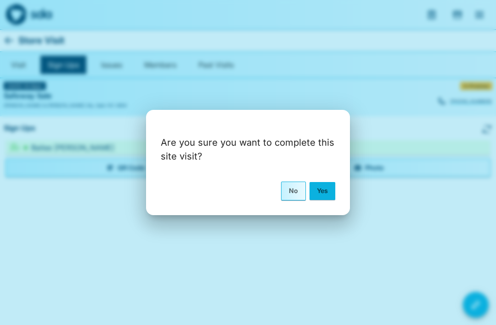
click at [332, 192] on button "Yes" at bounding box center [323, 190] width 26 height 17
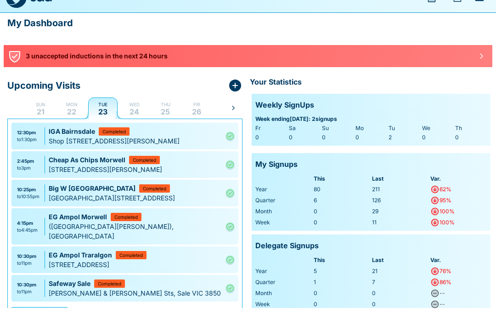
scroll to position [18, 0]
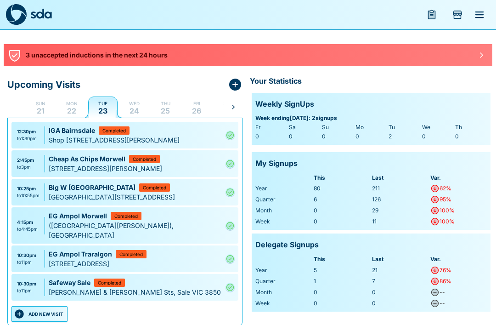
click at [480, 56] on icon "button" at bounding box center [481, 54] width 7 height 7
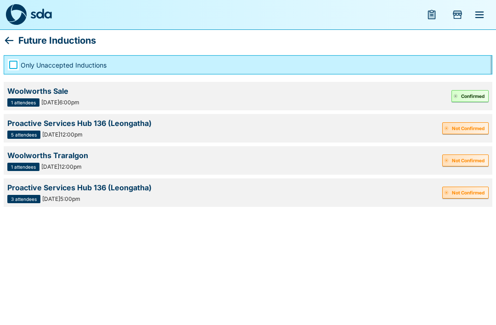
click at [455, 132] on button "Not Confirmed" at bounding box center [466, 128] width 46 height 12
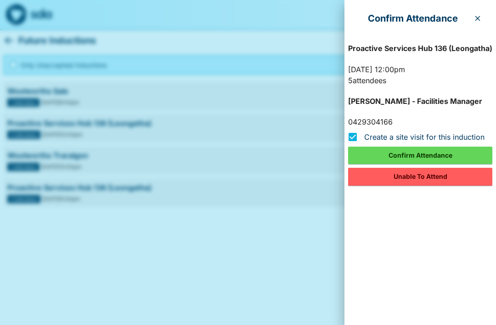
click at [433, 151] on button "Confirm Attendance" at bounding box center [420, 155] width 144 height 17
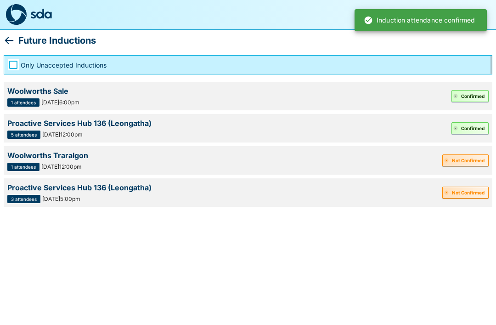
click at [473, 161] on button "Not Confirmed" at bounding box center [466, 160] width 46 height 12
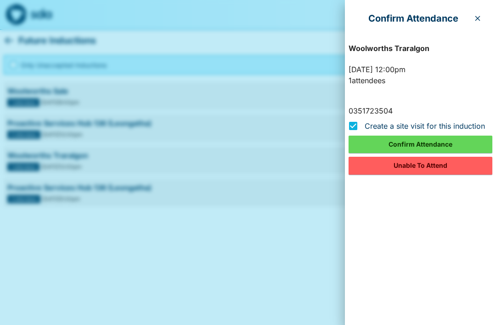
click at [452, 167] on button "Unable To Attend" at bounding box center [421, 165] width 144 height 17
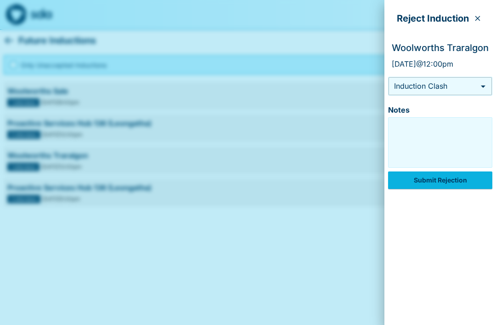
click at [475, 86] on body "Future Inductions Only Unaccepted Inductions Woolworths Sale 1 attendees [DATE]…" at bounding box center [248, 105] width 496 height 211
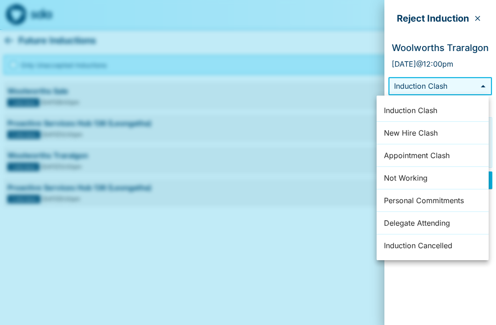
click at [446, 156] on li "Appointment Clash" at bounding box center [433, 155] width 112 height 23
type input "*"
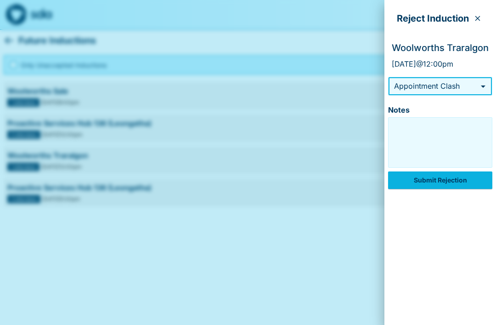
click at [416, 135] on textarea "Notes" at bounding box center [441, 143] width 100 height 46
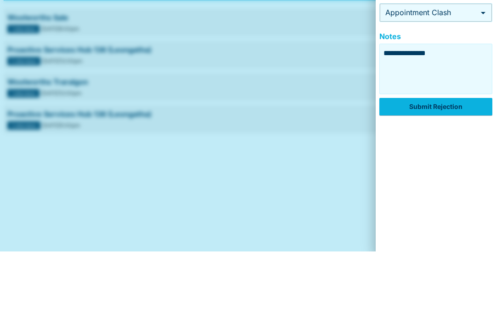
type textarea "**********"
click at [442, 171] on button "Submit Rejection" at bounding box center [436, 179] width 113 height 17
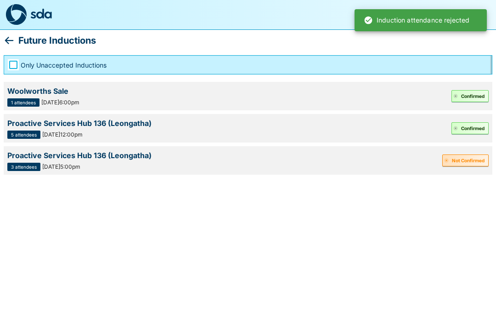
click at [469, 161] on button "Not Confirmed" at bounding box center [466, 160] width 46 height 12
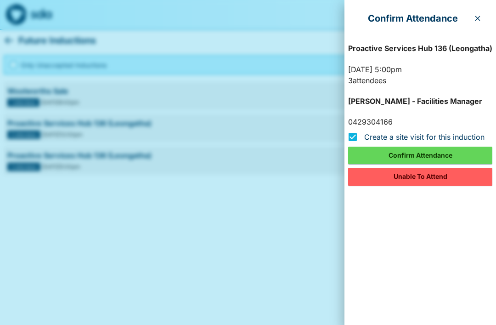
click at [431, 176] on button "Unable To Attend" at bounding box center [420, 176] width 144 height 17
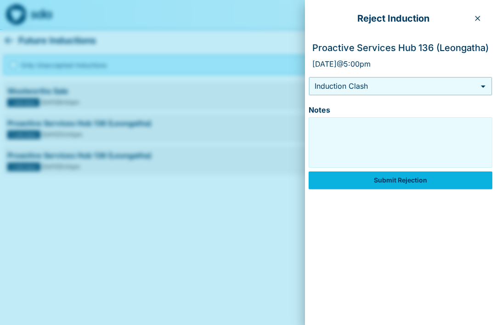
click at [476, 92] on body "Future Inductions Only Unaccepted Inductions Woolworths Sale 1 attendees [DATE]…" at bounding box center [248, 89] width 496 height 178
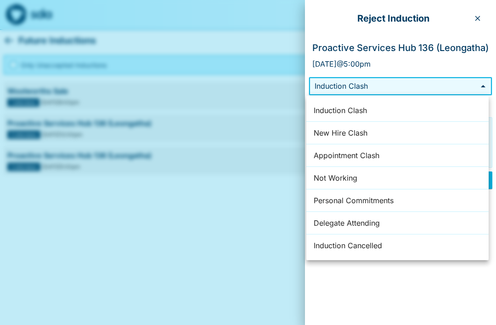
click at [242, 251] on div at bounding box center [248, 162] width 496 height 325
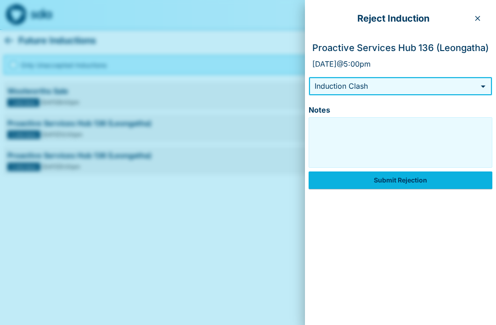
click at [469, 86] on body "Future Inductions Only Unaccepted Inductions Woolworths Sale 1 attendees [DATE]…" at bounding box center [248, 89] width 496 height 178
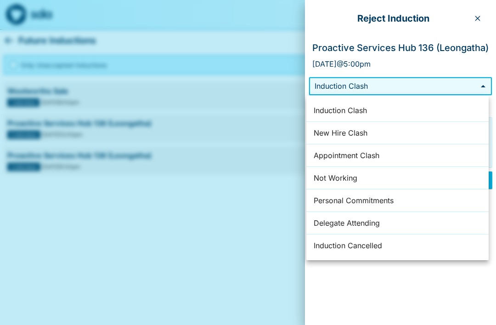
click at [393, 155] on li "Appointment Clash" at bounding box center [398, 155] width 182 height 23
type input "*"
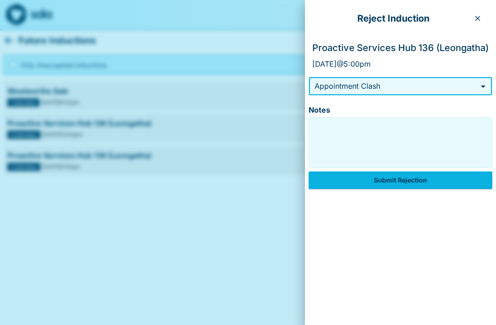
click at [393, 137] on textarea "Notes" at bounding box center [400, 143] width 179 height 46
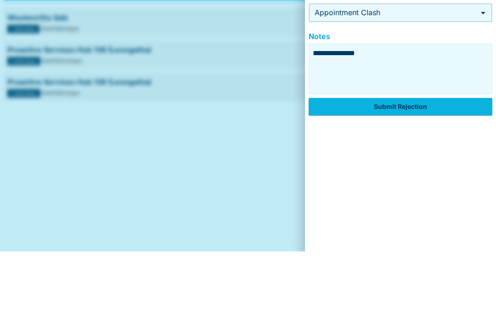
type textarea "**********"
click at [408, 171] on button "Submit Rejection" at bounding box center [401, 179] width 184 height 17
